Goal: Transaction & Acquisition: Book appointment/travel/reservation

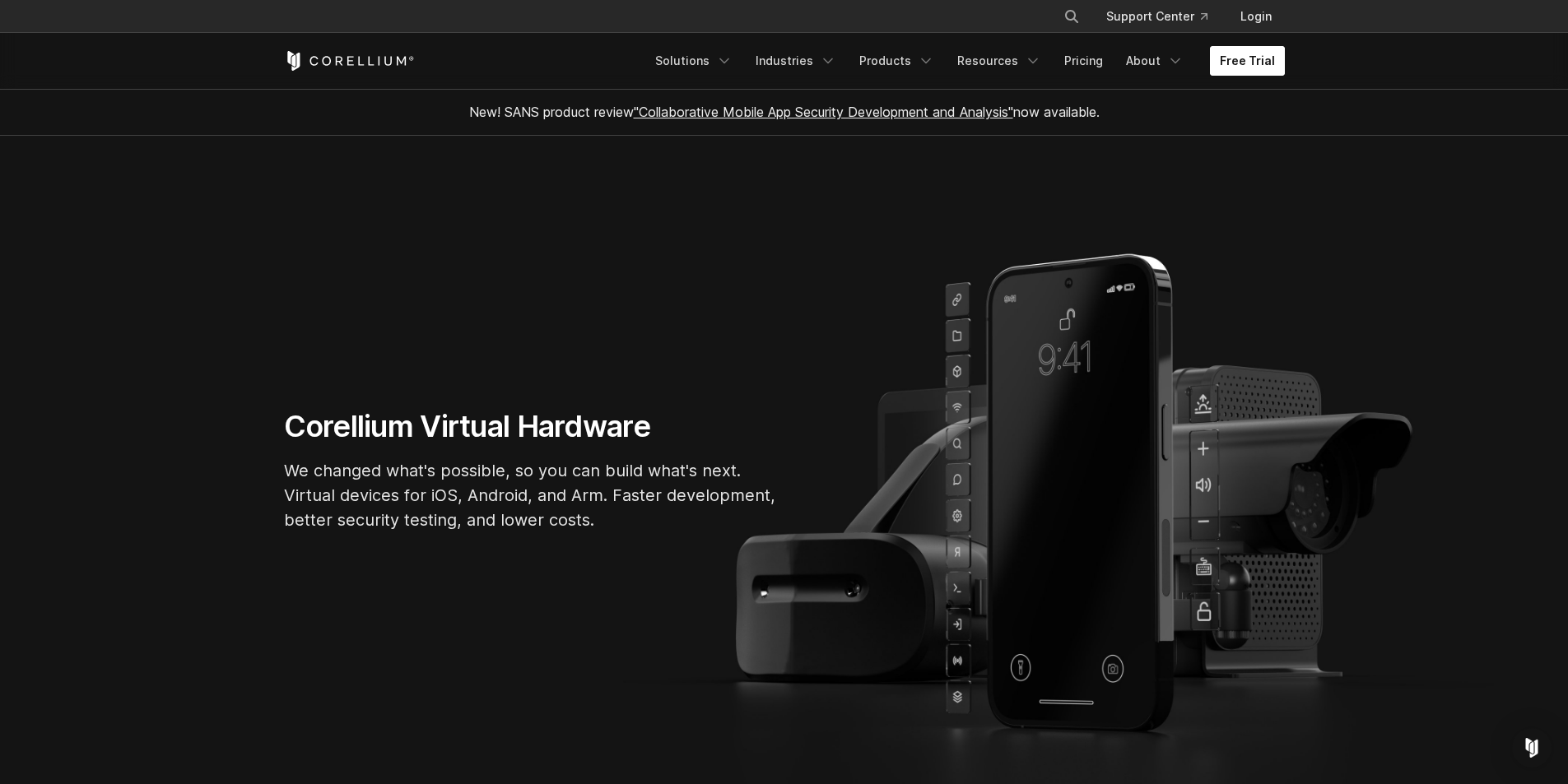
click at [1264, 64] on link "Free Trial" at bounding box center [1247, 60] width 74 height 29
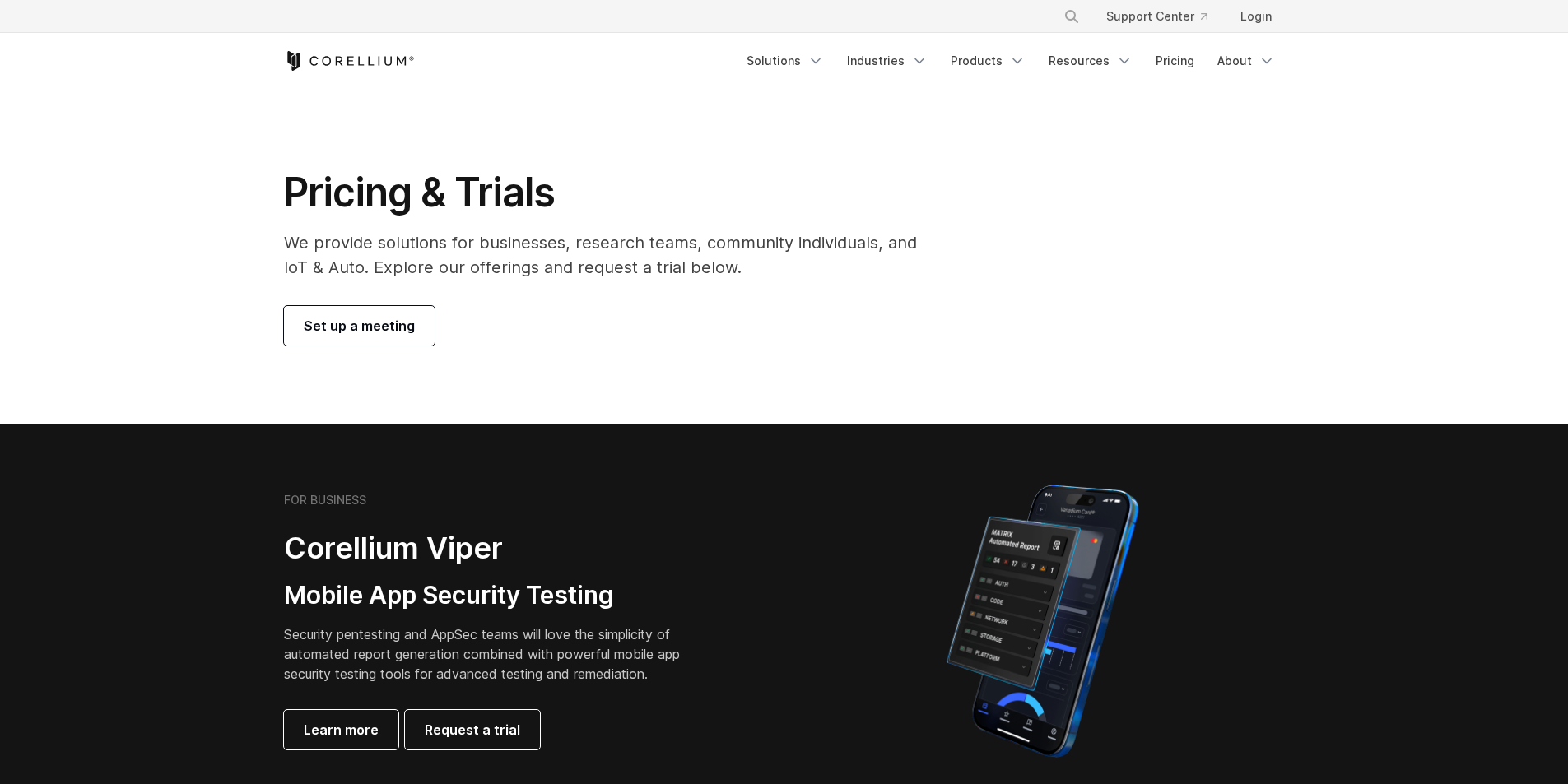
click at [395, 319] on span "Set up a meeting" at bounding box center [359, 326] width 111 height 19
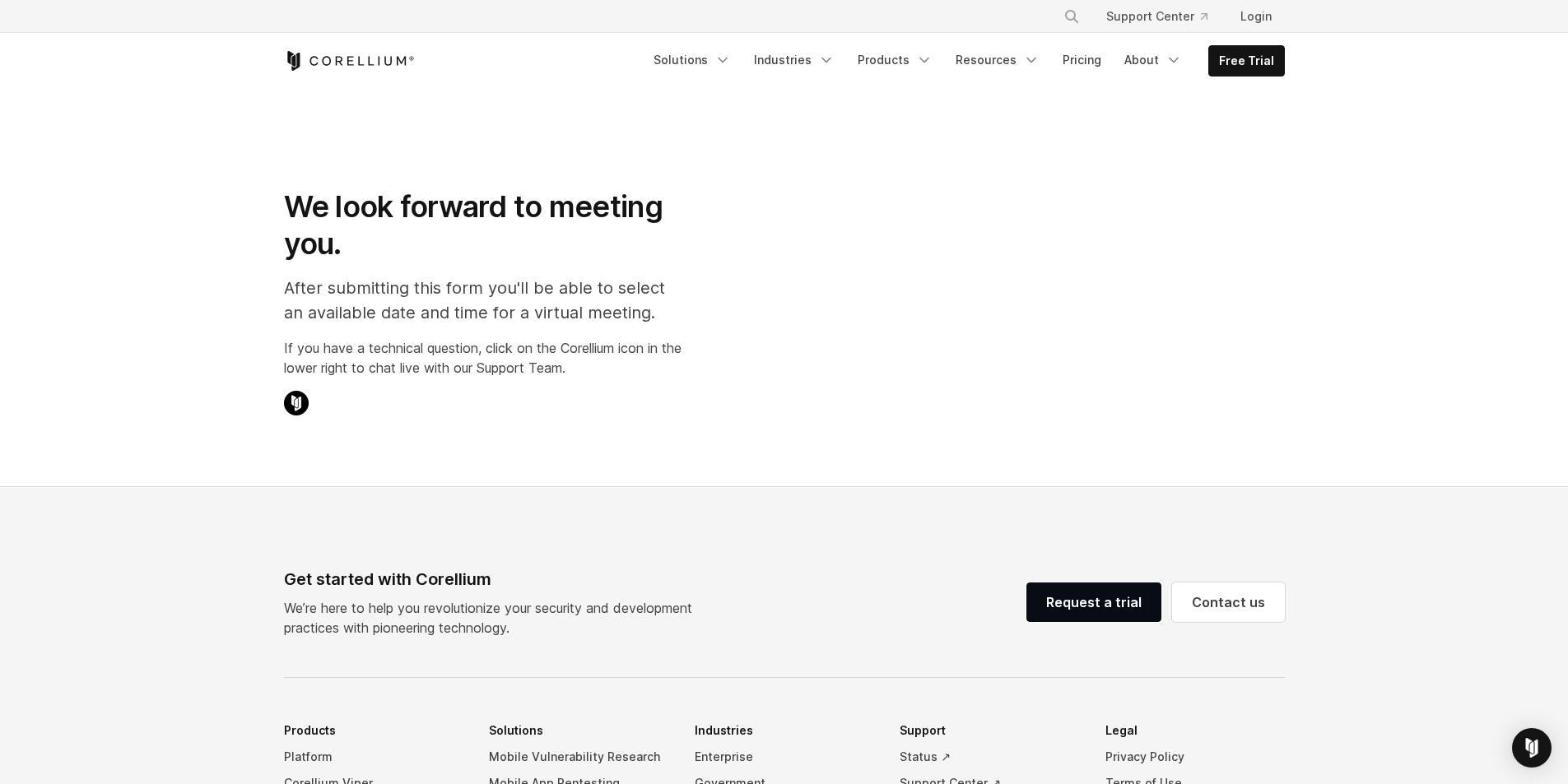
select select "**"
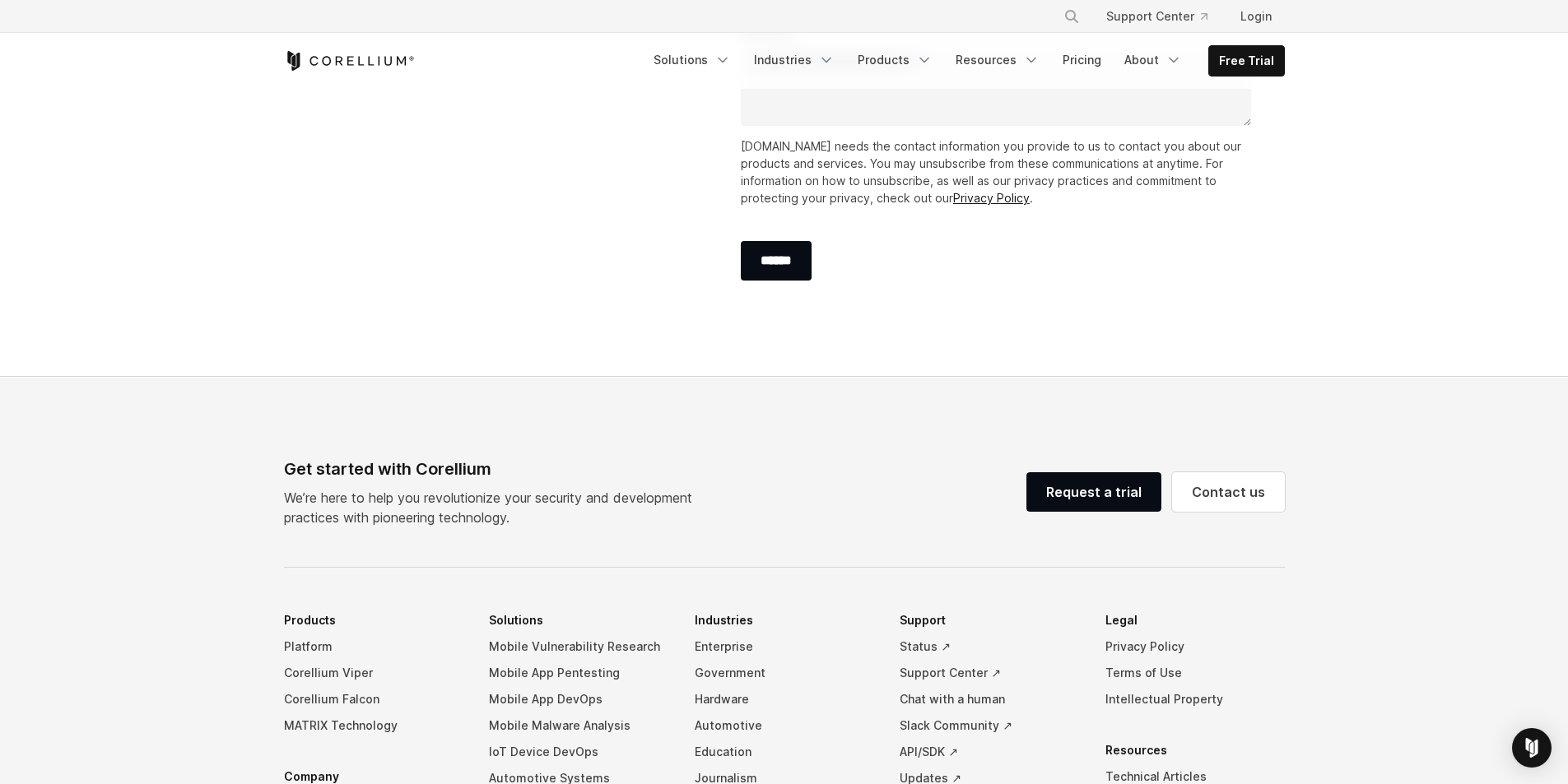
scroll to position [987, 0]
